Goal: Task Accomplishment & Management: Manage account settings

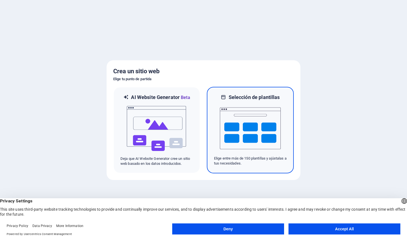
click at [258, 128] on img at bounding box center [250, 128] width 61 height 55
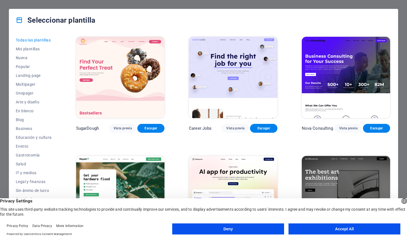
click at [321, 230] on button "Accept All" at bounding box center [344, 229] width 112 height 11
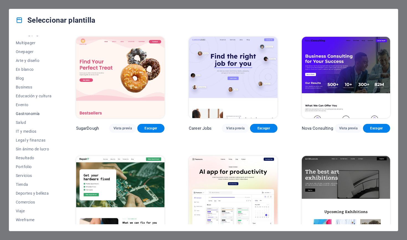
scroll to position [42, 0]
click at [29, 202] on span "Comercios" at bounding box center [34, 202] width 36 height 4
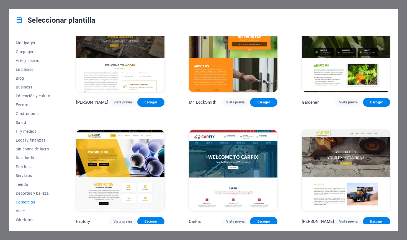
scroll to position [145, 0]
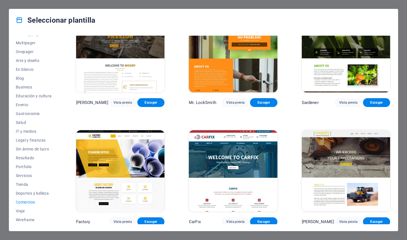
click at [118, 161] on img at bounding box center [120, 170] width 88 height 81
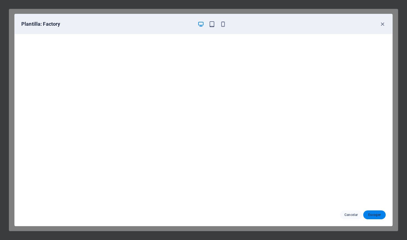
click at [374, 215] on span "Escoger" at bounding box center [375, 215] width 14 height 4
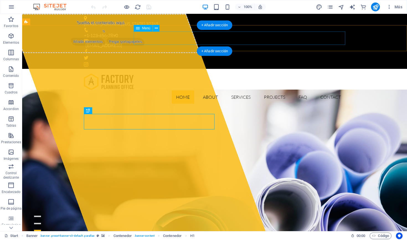
click at [181, 91] on nav "Home About Services Projects FAQ Contact" at bounding box center [214, 97] width 261 height 13
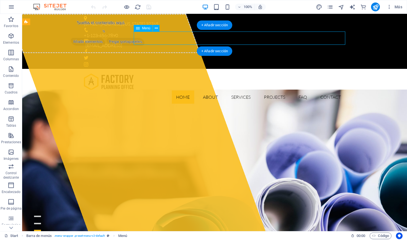
click at [179, 91] on nav "Home About Services Projects FAQ Contact" at bounding box center [214, 97] width 261 height 13
select select
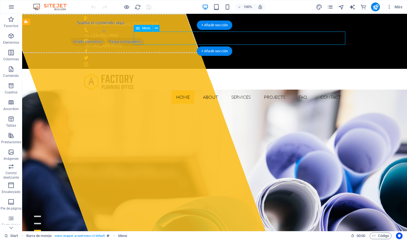
select select
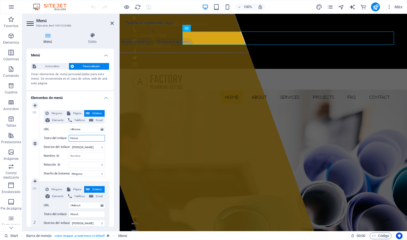
click at [83, 137] on input "Home" at bounding box center [87, 138] width 36 height 7
click at [388, 8] on icon "button" at bounding box center [389, 7] width 6 height 6
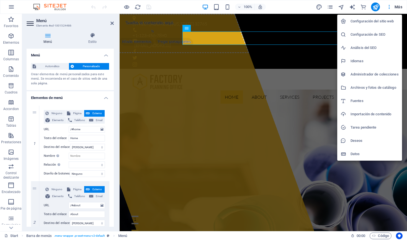
click at [358, 61] on h6 "Idiomas" at bounding box center [374, 61] width 48 height 7
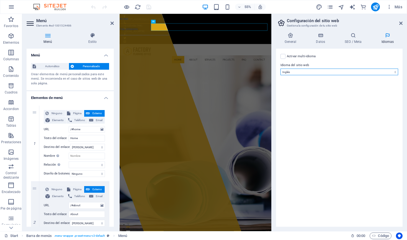
select select "44"
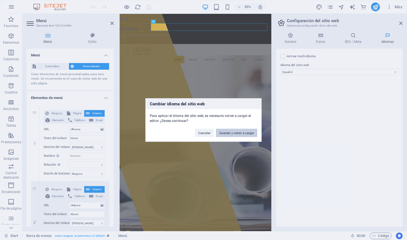
click at [230, 133] on button "Guardar y volver a cargar" at bounding box center [236, 133] width 41 height 8
checkbox input "false"
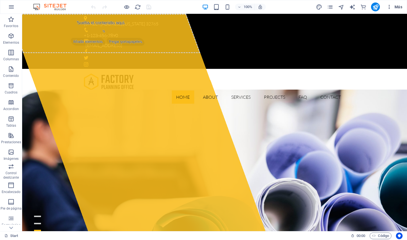
click at [397, 8] on span "Más" at bounding box center [394, 7] width 16 height 6
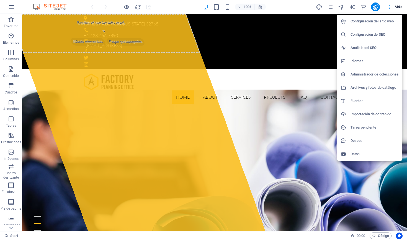
click at [11, 6] on div at bounding box center [203, 120] width 407 height 240
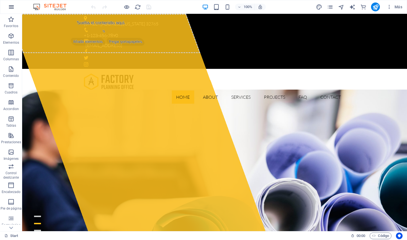
click at [11, 8] on icon "button" at bounding box center [11, 7] width 7 height 7
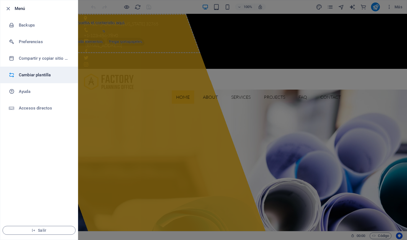
click at [35, 77] on h6 "Cambiar plantilla" at bounding box center [44, 75] width 51 height 7
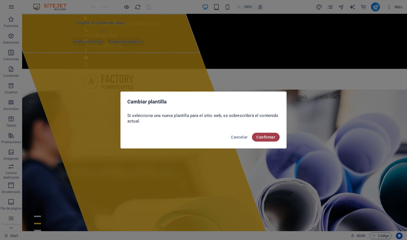
click at [264, 138] on span "Confirmar" at bounding box center [265, 137] width 19 height 4
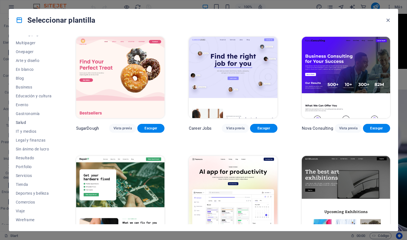
scroll to position [42, 0]
click at [29, 203] on span "Comercios" at bounding box center [34, 202] width 36 height 4
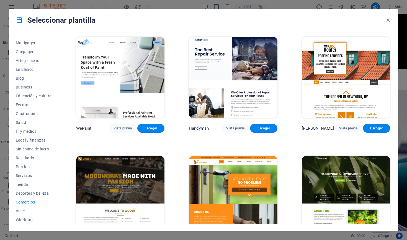
scroll to position [0, 0]
